Goal: Task Accomplishment & Management: Manage account settings

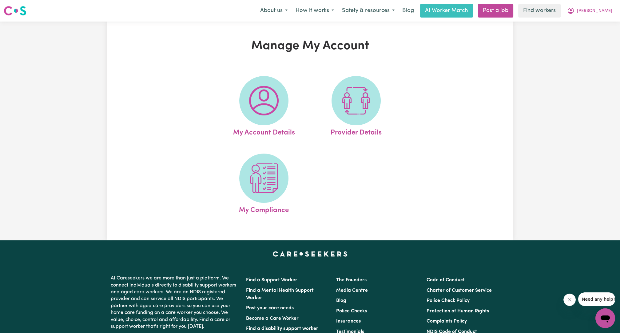
click at [595, 7] on button "[PERSON_NAME]" at bounding box center [589, 10] width 53 height 13
click at [603, 51] on link "Logout" at bounding box center [592, 47] width 49 height 12
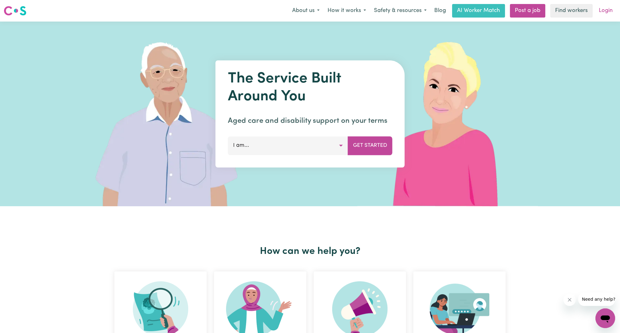
click at [612, 12] on link "Login" at bounding box center [605, 11] width 21 height 14
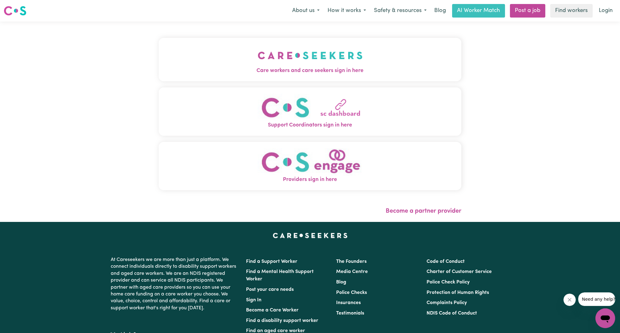
click at [206, 100] on button "Support Coordinators sign in here" at bounding box center [310, 111] width 303 height 48
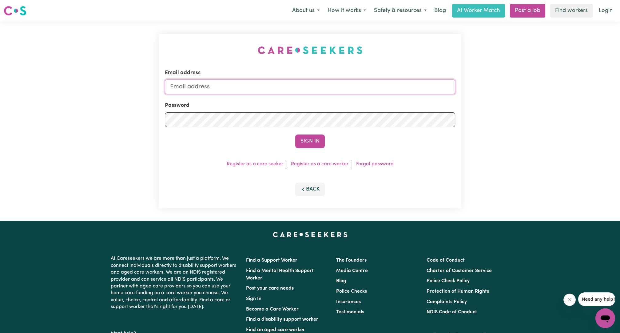
click at [259, 88] on input "Email address" at bounding box center [310, 86] width 290 height 15
drag, startPoint x: 201, startPoint y: 89, endPoint x: 323, endPoint y: 94, distance: 121.3
click at [320, 94] on form "Email address [EMAIL_ADDRESS][PERSON_NAME][DOMAIN_NAME] Password Sign In" at bounding box center [310, 108] width 290 height 79
type input "superuser~[EMAIL_ADDRESS][DOMAIN_NAME]"
click at [322, 134] on form "Email address superuser~[EMAIL_ADDRESS][DOMAIN_NAME] Password Sign In" at bounding box center [310, 108] width 290 height 79
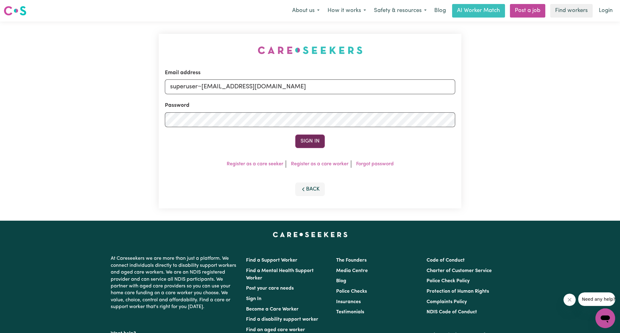
click at [307, 138] on button "Sign In" at bounding box center [310, 141] width 30 height 14
